Goal: Complete application form: Complete application form

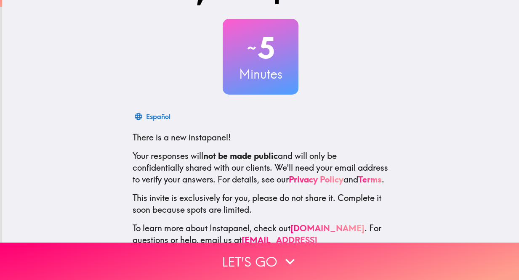
scroll to position [44, 0]
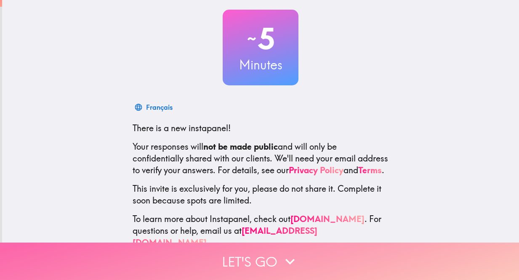
click at [285, 259] on icon "button" at bounding box center [290, 261] width 19 height 19
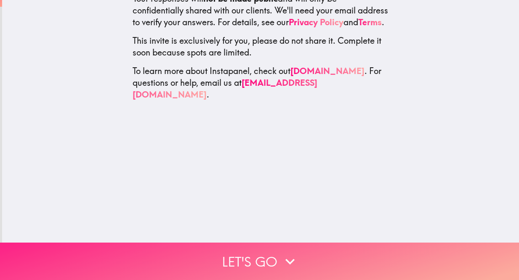
scroll to position [0, 0]
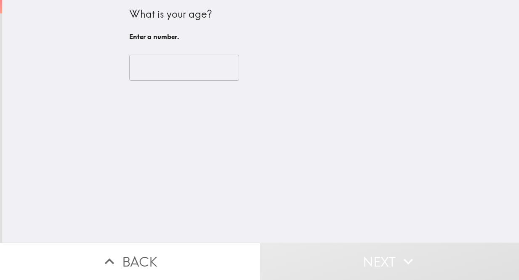
click at [183, 76] on input "number" at bounding box center [184, 68] width 110 height 26
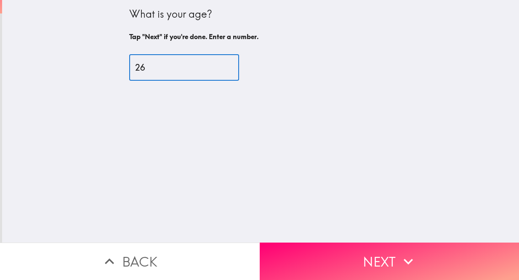
type input "26"
click at [438, 260] on button "Next" at bounding box center [390, 261] width 260 height 37
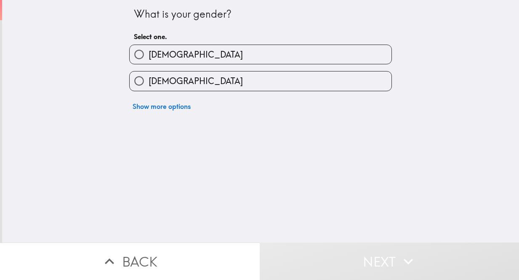
click at [273, 84] on label "[DEMOGRAPHIC_DATA]" at bounding box center [261, 81] width 262 height 19
click at [149, 84] on input "[DEMOGRAPHIC_DATA]" at bounding box center [139, 81] width 19 height 19
radio input "true"
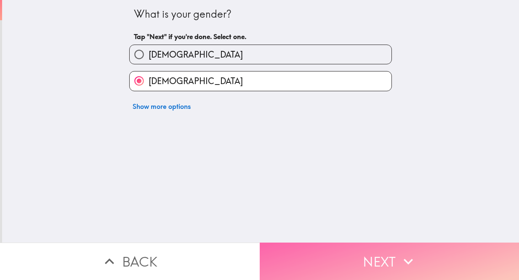
click at [372, 244] on button "Next" at bounding box center [390, 261] width 260 height 37
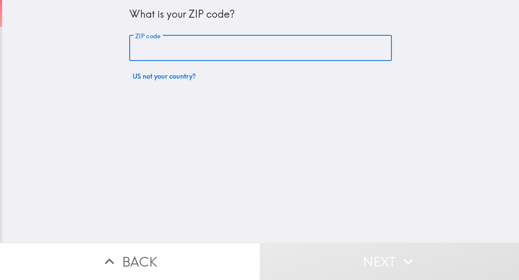
click at [221, 43] on input "ZIP code" at bounding box center [260, 48] width 263 height 26
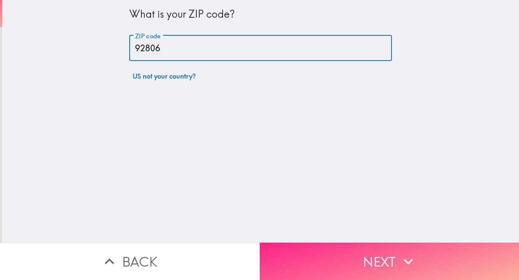
type input "92806"
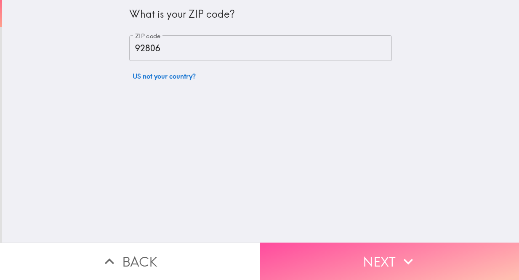
click at [386, 252] on button "Next" at bounding box center [390, 261] width 260 height 37
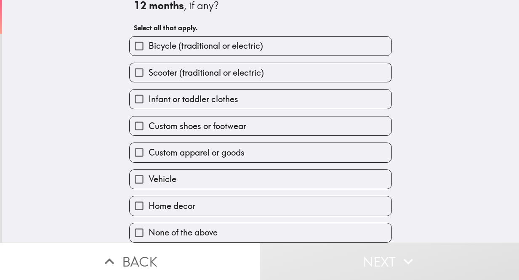
scroll to position [32, 0]
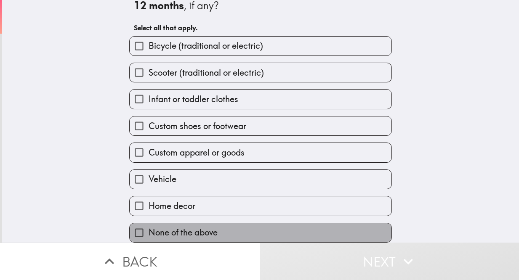
click at [181, 229] on span "None of the above" at bounding box center [183, 233] width 69 height 12
click at [149, 229] on input "None of the above" at bounding box center [139, 232] width 19 height 19
checkbox input "true"
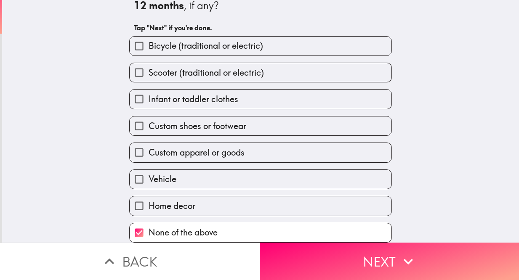
click at [340, 250] on button "Next" at bounding box center [390, 261] width 260 height 37
